Goal: Communication & Community: Participate in discussion

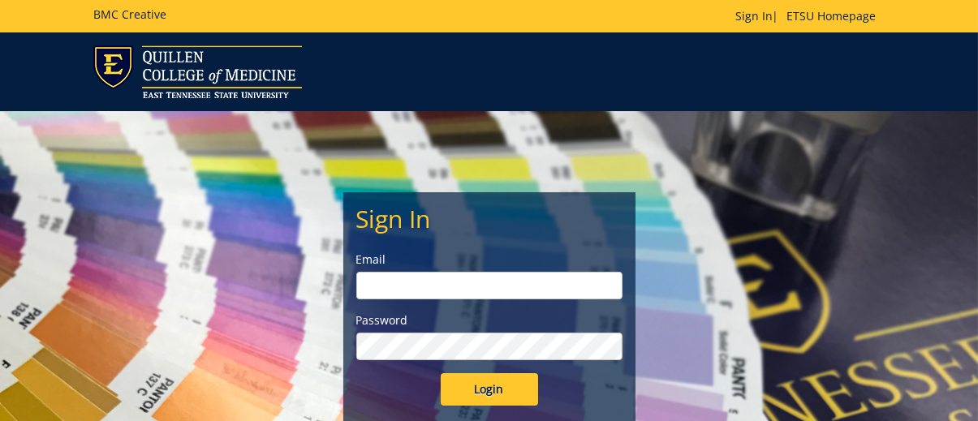
type input "[EMAIL_ADDRESS][DOMAIN_NAME]"
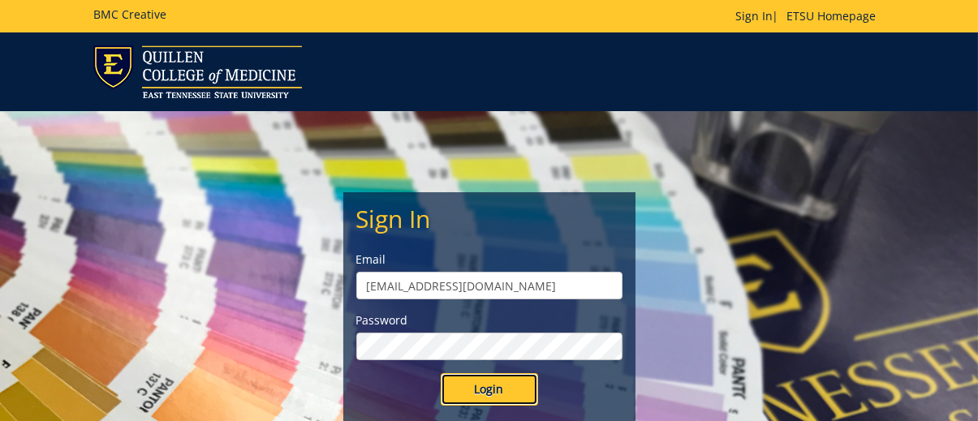
click at [500, 389] on input "Login" at bounding box center [488, 389] width 97 height 32
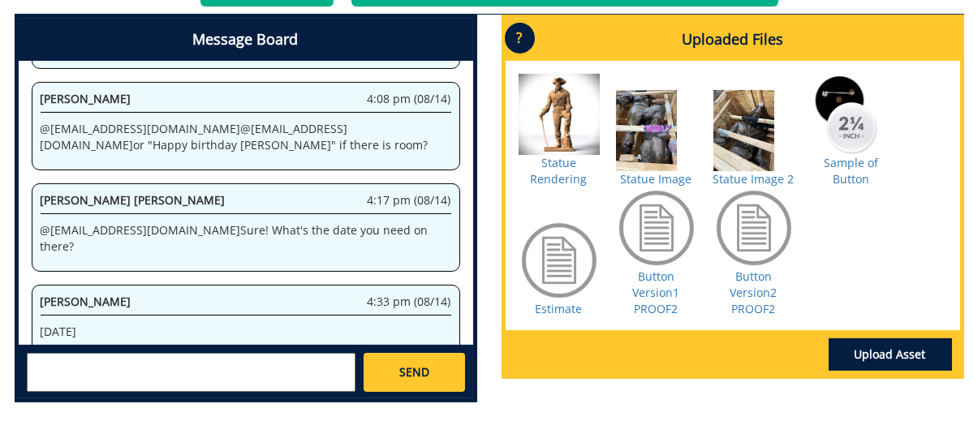
scroll to position [892, 0]
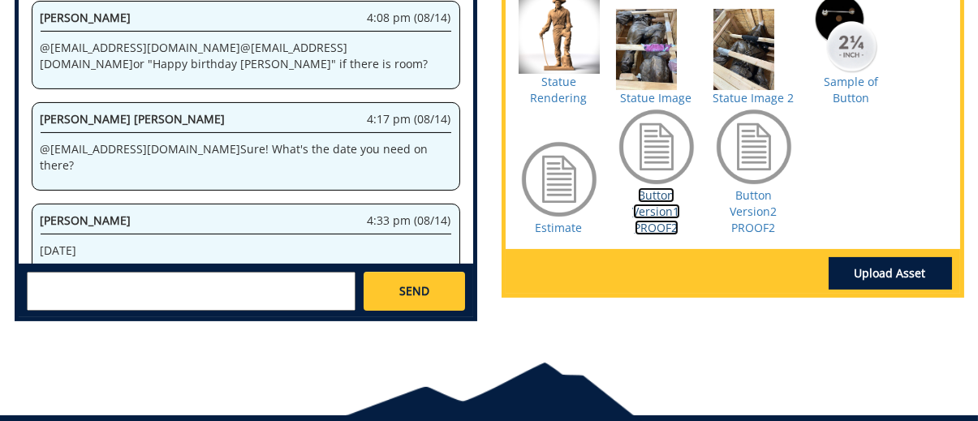
click at [657, 226] on link "Button Version1 PROOF2" at bounding box center [656, 211] width 47 height 48
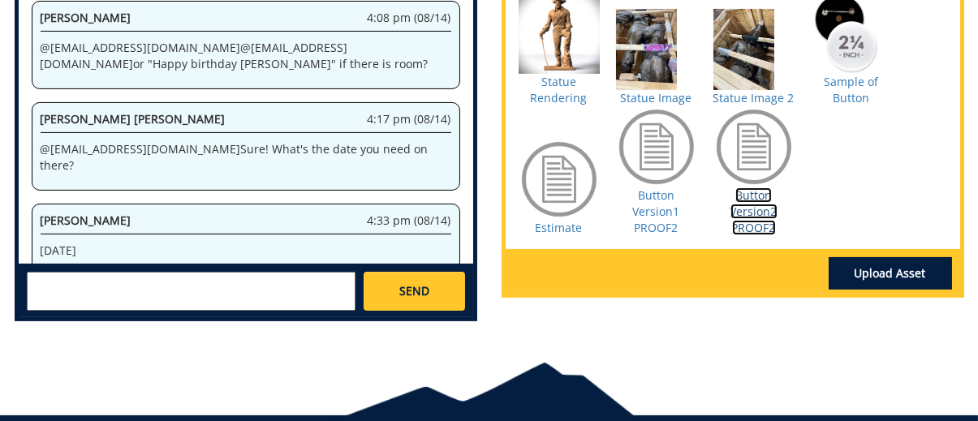
click at [737, 221] on link "Button Version2 PROOF2" at bounding box center [753, 211] width 47 height 48
drag, startPoint x: 166, startPoint y: 226, endPoint x: 11, endPoint y: 219, distance: 155.9
click at [11, 219] on div "Message Board System 11:04 am (08/08) Welcome to the Project Messenger. All mes…" at bounding box center [245, 133] width 487 height 401
copy p "@ [EMAIL_ADDRESS][DOMAIN_NAME]"
click at [79, 288] on textarea at bounding box center [191, 291] width 329 height 39
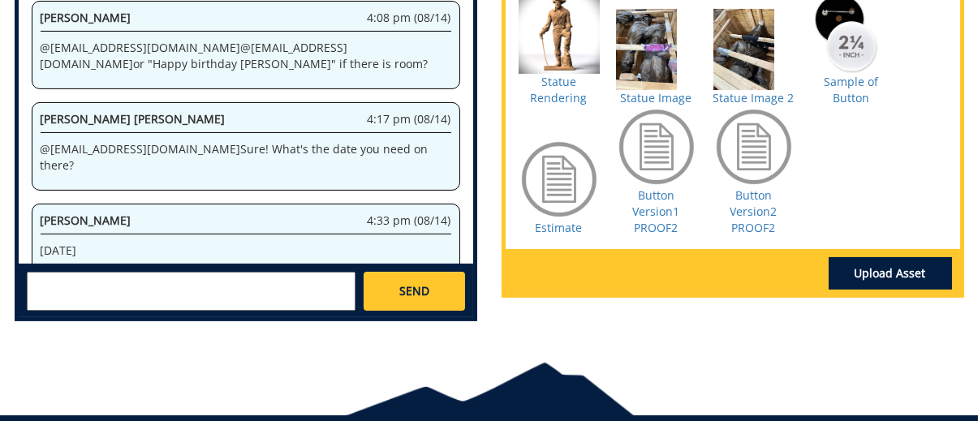
paste textarea "@campbelltc@etsu.edu"
drag, startPoint x: 161, startPoint y: 278, endPoint x: 170, endPoint y: 285, distance: 11.7
click at [164, 280] on textarea "@campbelltc@etsu.edu we like the navy background" at bounding box center [191, 291] width 329 height 39
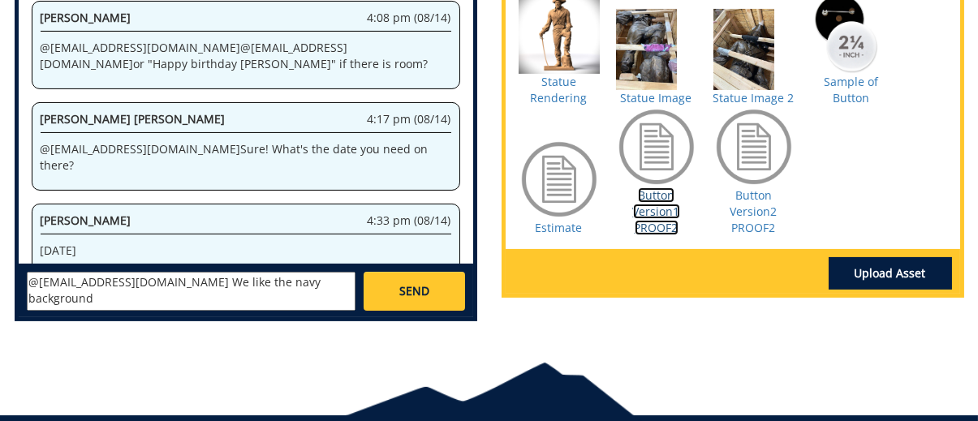
click at [651, 229] on link "Button Version1 PROOF2" at bounding box center [656, 211] width 47 height 48
click at [321, 277] on textarea "@campbelltc@etsu.edu We like the navy background" at bounding box center [191, 291] width 329 height 39
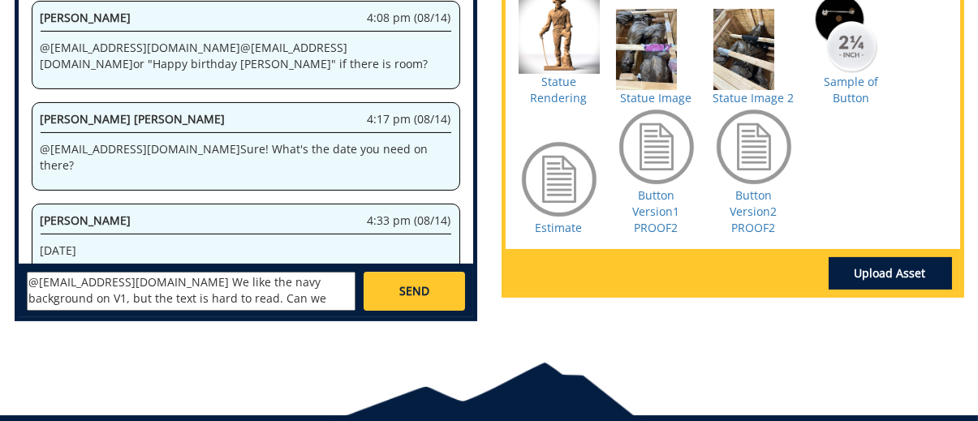
scroll to position [11, 0]
type textarea "@[EMAIL_ADDRESS][DOMAIN_NAME] We like the navy background on V1, but the text i…"
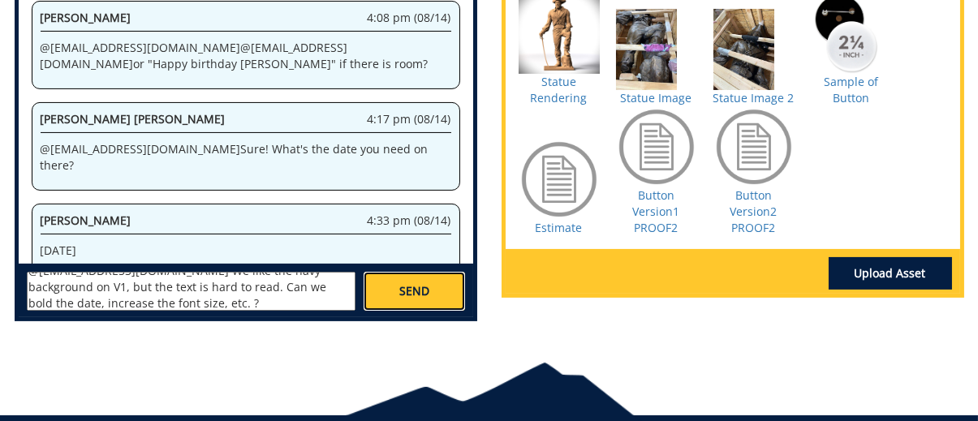
click at [394, 281] on link "SEND" at bounding box center [413, 291] width 101 height 39
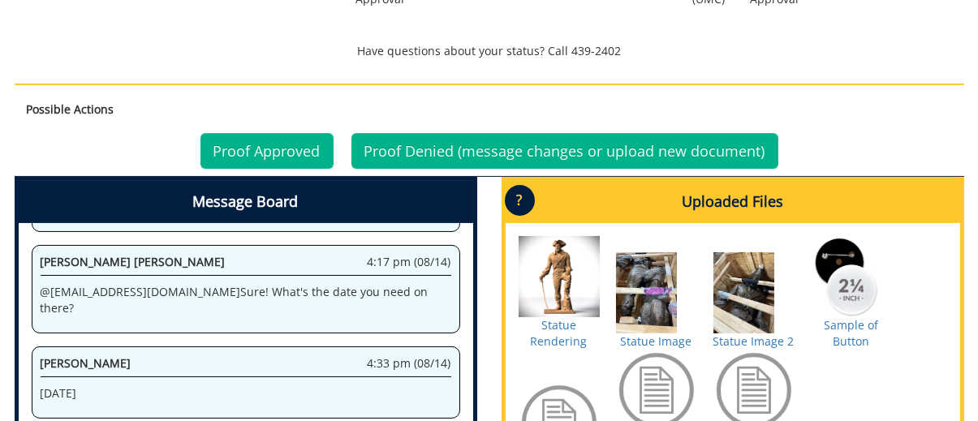
scroll to position [568, 0]
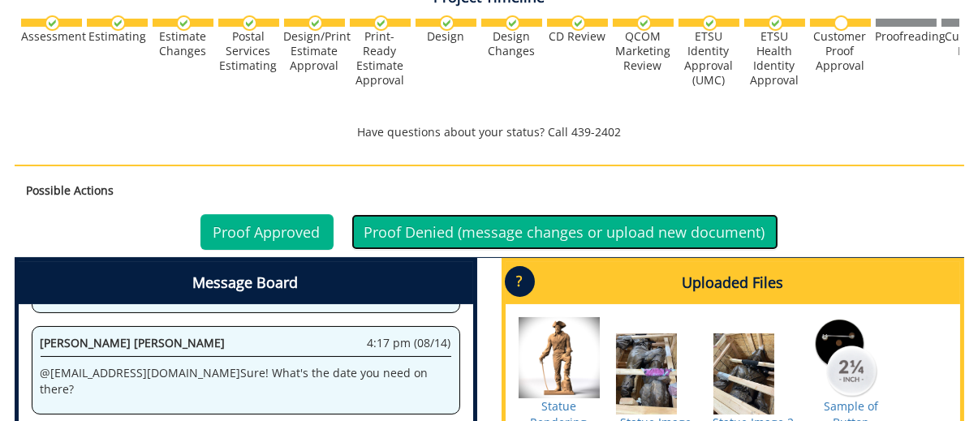
click at [432, 223] on link "Proof Denied (message changes or upload new document)" at bounding box center [564, 232] width 427 height 36
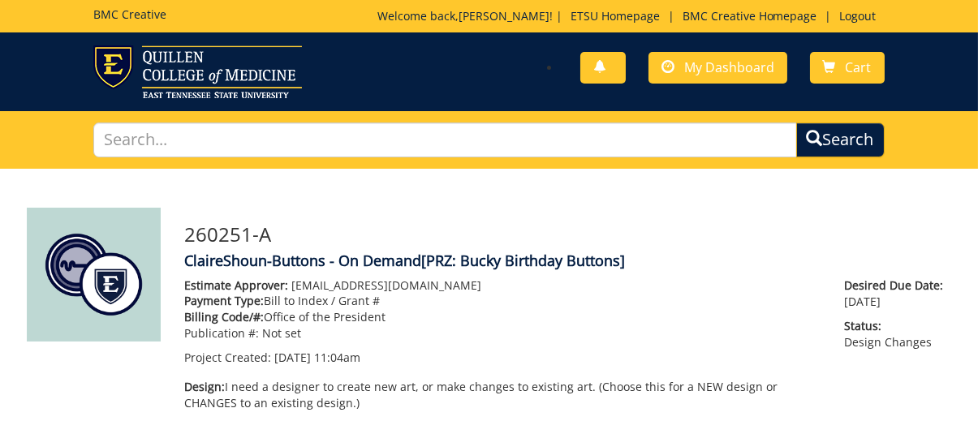
scroll to position [1184, 0]
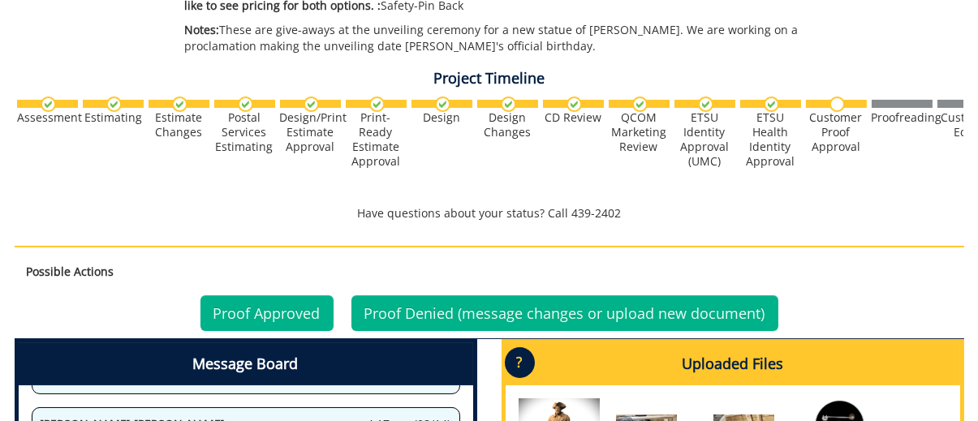
scroll to position [892, 0]
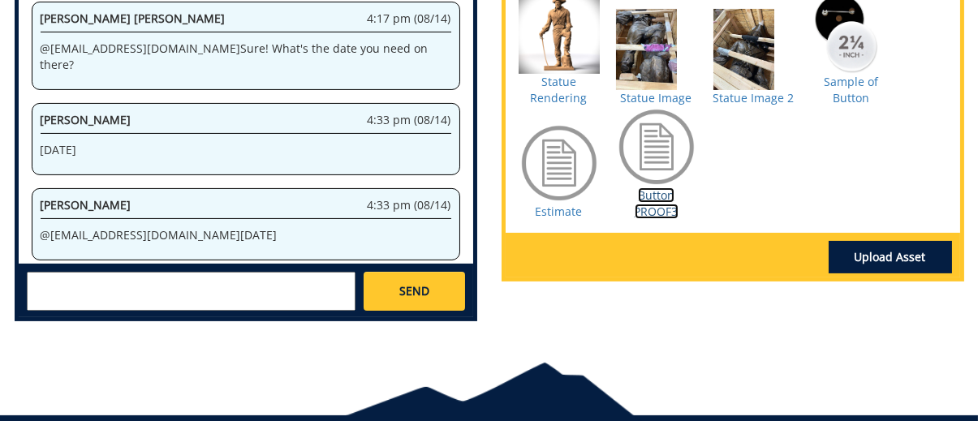
click at [653, 206] on link "Button PROOF3" at bounding box center [656, 203] width 44 height 32
click at [143, 286] on textarea at bounding box center [191, 291] width 329 height 39
drag, startPoint x: 167, startPoint y: 209, endPoint x: 34, endPoint y: 200, distance: 133.3
click at [34, 273] on div "Claire Shoun 8:30 am (08/15) @ campbelltc@etsu.edu We like the navy background …" at bounding box center [246, 325] width 428 height 105
copy p "@ [EMAIL_ADDRESS][DOMAIN_NAME]"
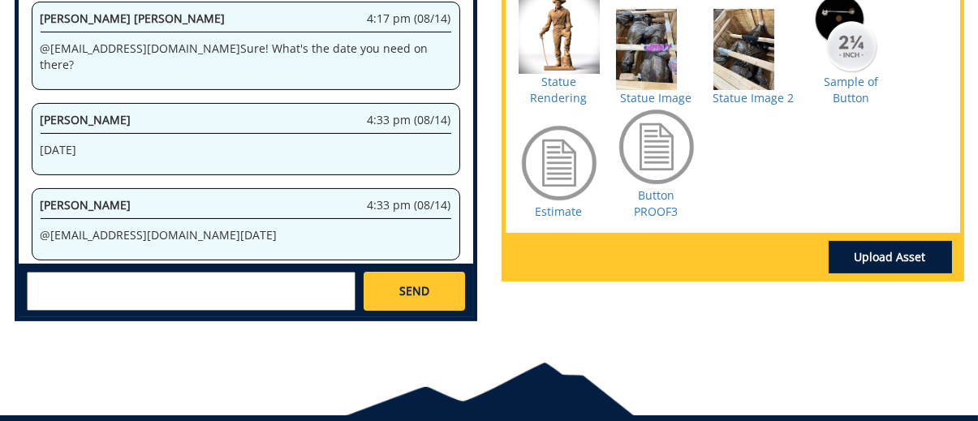
click at [62, 277] on textarea at bounding box center [191, 291] width 329 height 39
paste textarea "@[EMAIL_ADDRESS][DOMAIN_NAME]"
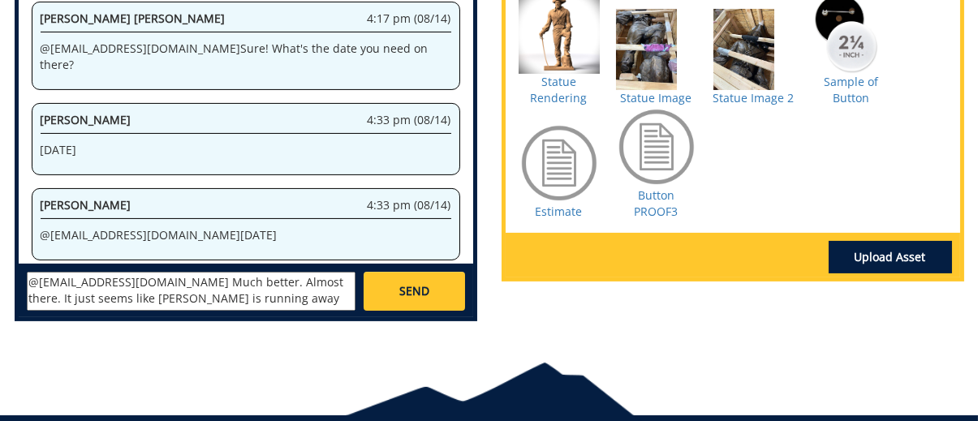
click at [322, 281] on textarea "@campbelltc@etsu.edu Much better. Almost there. It just seems like bucky is run…" at bounding box center [191, 291] width 329 height 39
drag, startPoint x: 301, startPoint y: 284, endPoint x: 320, endPoint y: 294, distance: 21.4
click at [306, 286] on textarea "@campbelltc@etsu.edu Much better. Almost there. It seems like bucky is running …" at bounding box center [191, 291] width 329 height 39
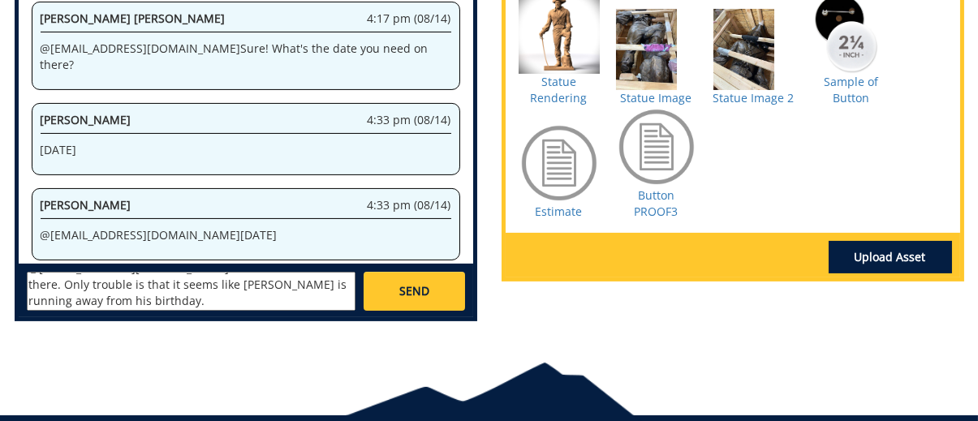
click at [200, 296] on textarea "@campbelltc@etsu.edu Much better. Almost there. Only trouble is that it seems l…" at bounding box center [191, 291] width 329 height 39
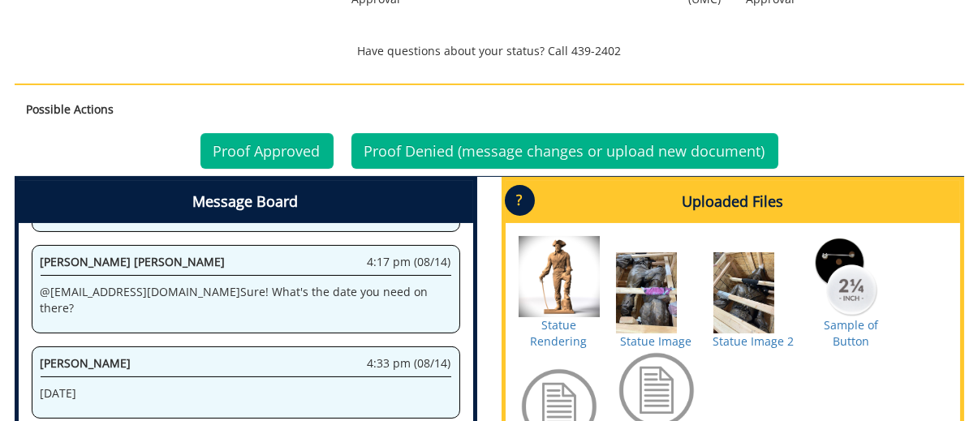
scroll to position [892, 0]
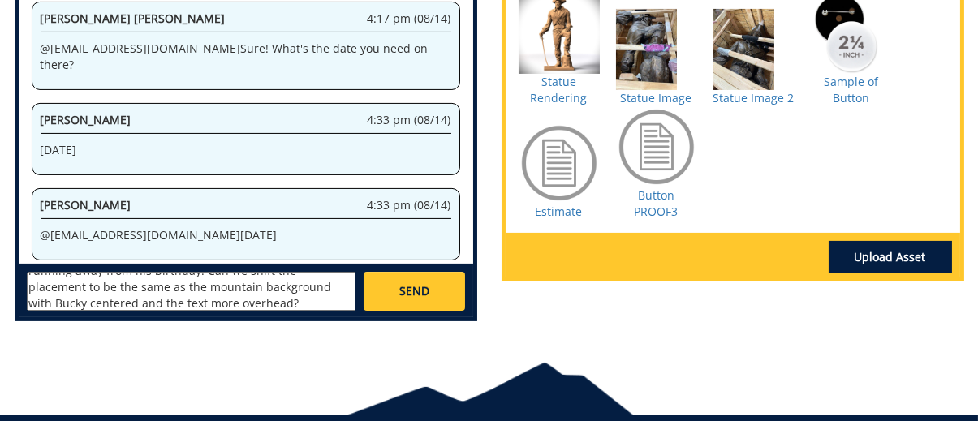
type textarea "@[EMAIL_ADDRESS][DOMAIN_NAME] Much better. Almost there. Only trouble is that i…"
click at [419, 292] on span "SEND" at bounding box center [414, 291] width 30 height 16
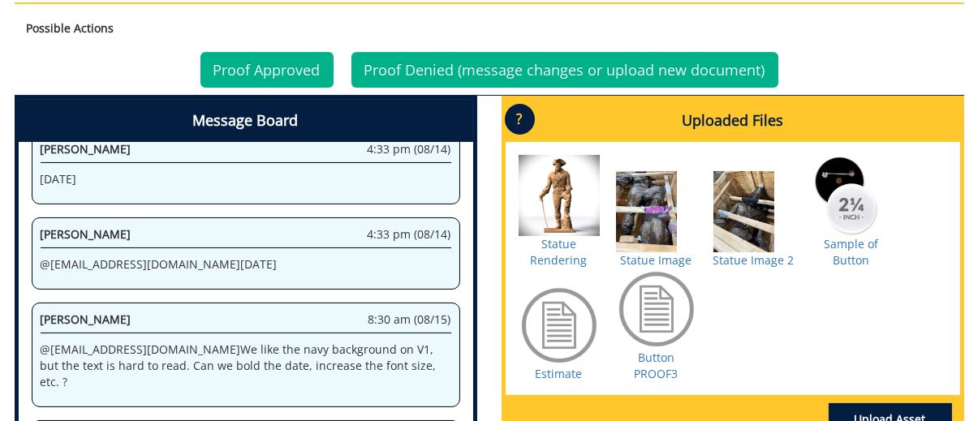
scroll to position [649, 0]
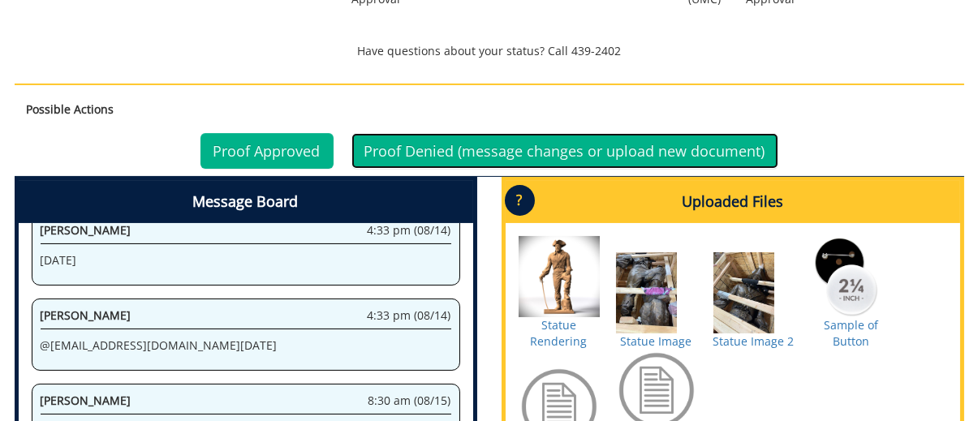
click at [552, 149] on link "Proof Denied (message changes or upload new document)" at bounding box center [564, 151] width 427 height 36
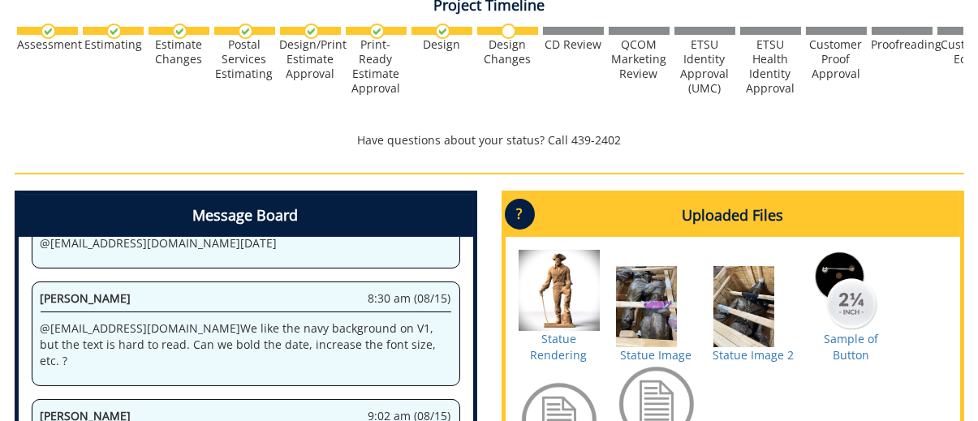
scroll to position [479, 0]
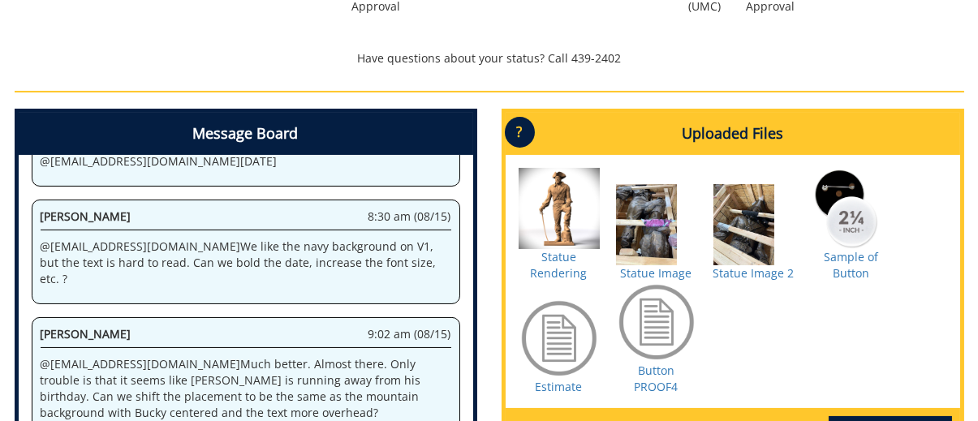
scroll to position [723, 0]
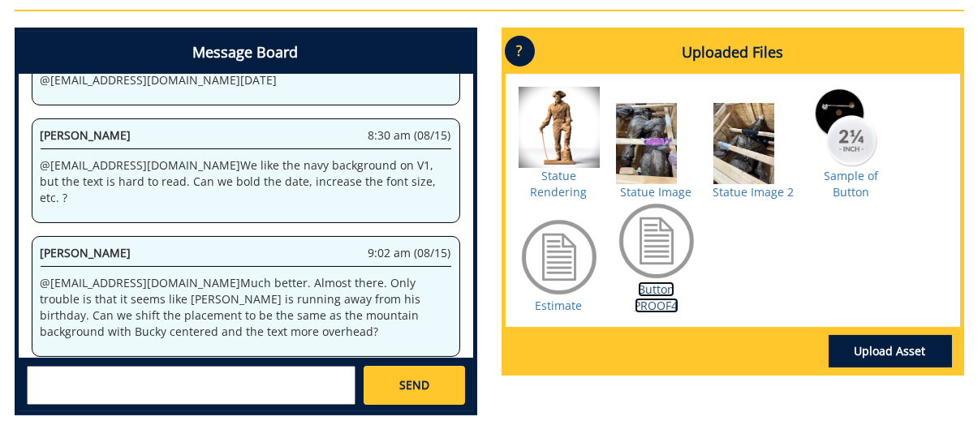
click at [662, 300] on link "Button PROOF4" at bounding box center [656, 297] width 44 height 32
drag, startPoint x: 151, startPoint y: 286, endPoint x: -43, endPoint y: 286, distance: 193.9
copy p "@ [EMAIL_ADDRESS][DOMAIN_NAME]"
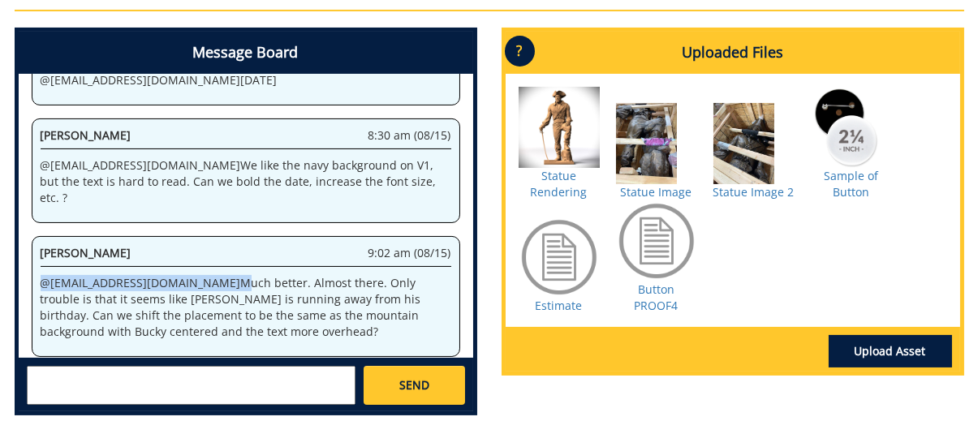
drag, startPoint x: 165, startPoint y: 153, endPoint x: 5, endPoint y: 154, distance: 159.8
click at [5, 154] on div "Message Board System 11:04 am (08/08) Welcome to the Project Messenger. All mes…" at bounding box center [245, 228] width 487 height 401
drag, startPoint x: 235, startPoint y: 150, endPoint x: 20, endPoint y: 156, distance: 215.0
click at [20, 156] on div "System 11:04 am (08/08) Welcome to the Project Messenger. All messages will app…" at bounding box center [246, 216] width 454 height 284
copy p "@ [EMAIL_ADDRESS][DOMAIN_NAME] Much better."
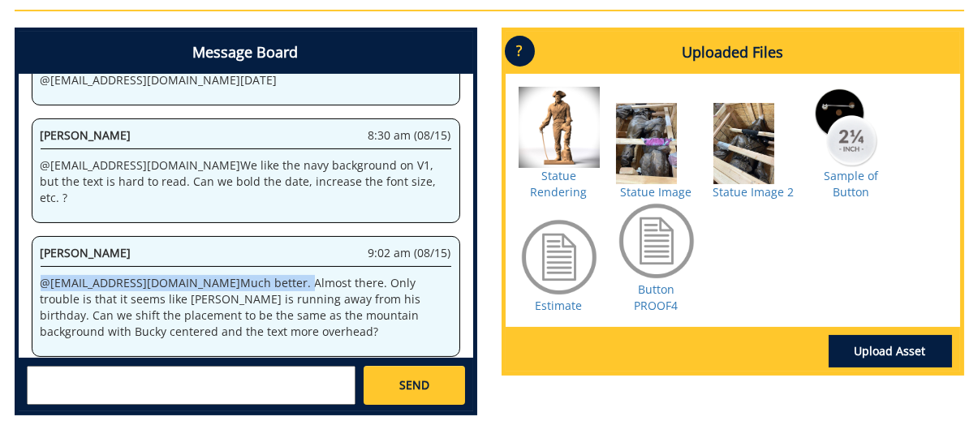
click at [99, 376] on textarea at bounding box center [191, 385] width 329 height 39
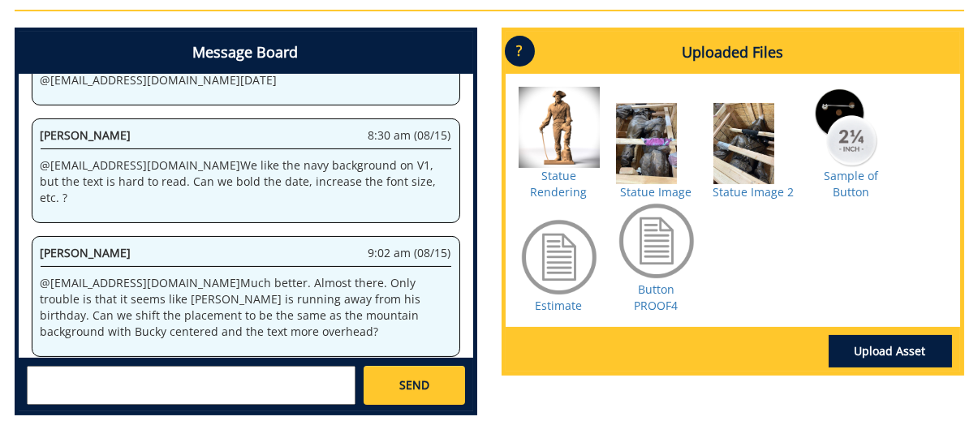
paste textarea "@[EMAIL_ADDRESS][DOMAIN_NAME] Much better."
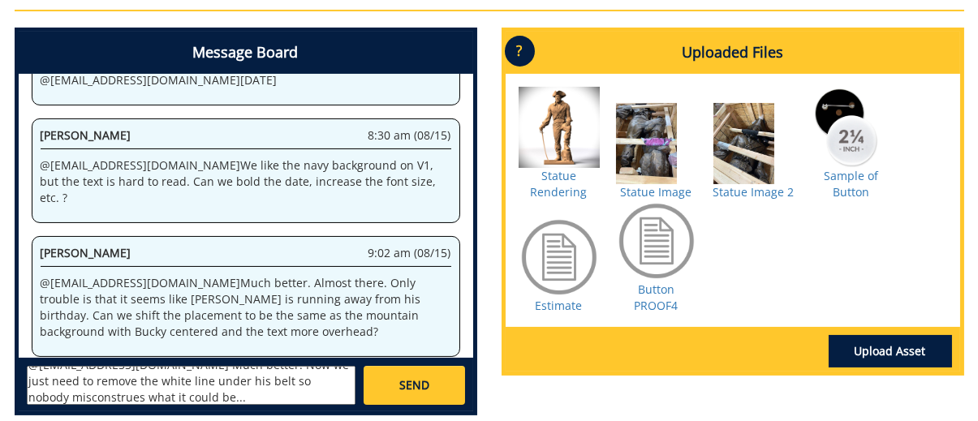
scroll to position [14, 0]
drag, startPoint x: 97, startPoint y: 395, endPoint x: -3, endPoint y: 397, distance: 99.8
type textarea "@[EMAIL_ADDRESS][DOMAIN_NAME] Much better! Now we just need to remove the white…"
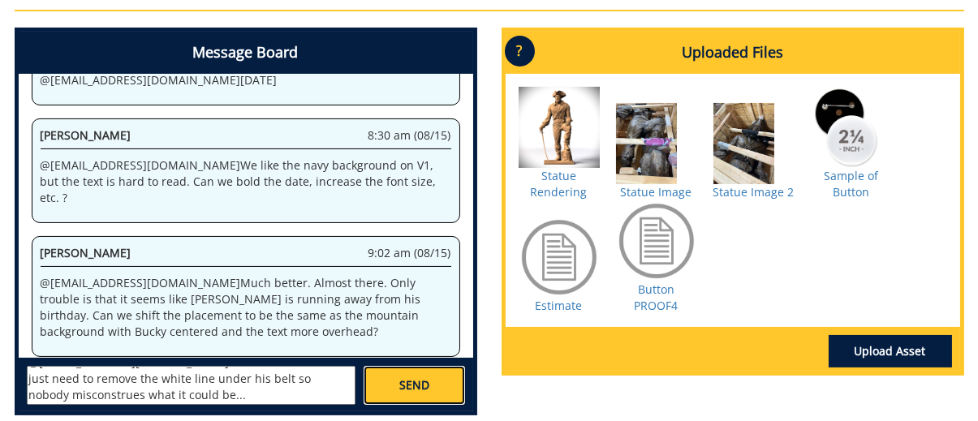
click at [432, 379] on link "SEND" at bounding box center [413, 385] width 101 height 39
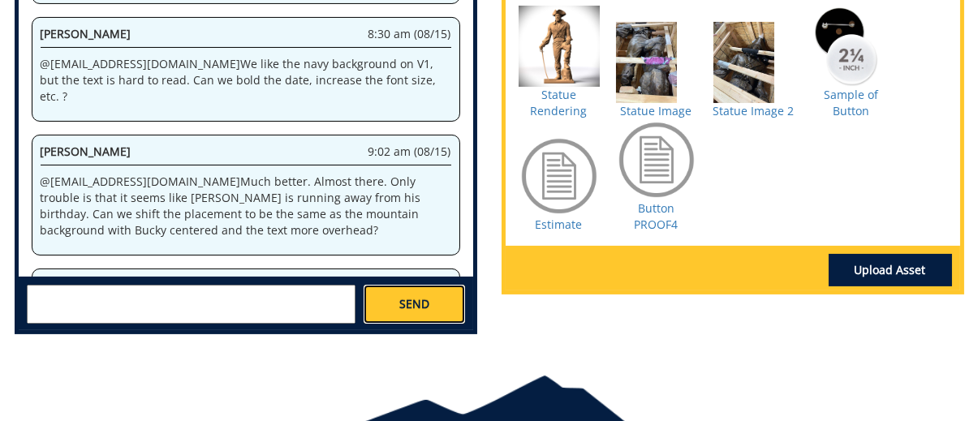
scroll to position [1533, 0]
